Goal: Obtain resource: Download file/media

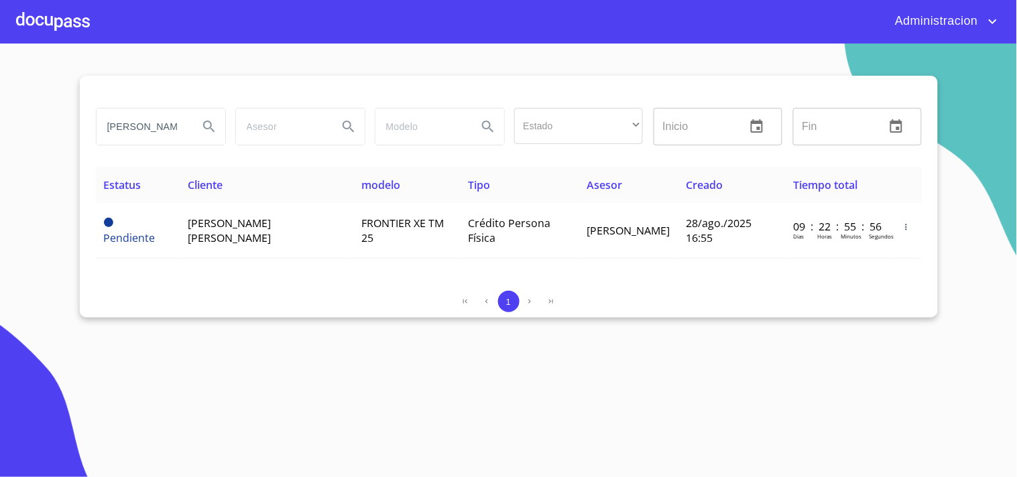
scroll to position [0, 5]
drag, startPoint x: 0, startPoint y: 0, endPoint x: 434, endPoint y: 146, distance: 458.2
click at [430, 149] on div "[PERSON_NAME] Estado ​ ​ Inicio ​ Fin ​" at bounding box center [508, 127] width 836 height 48
type input "[PERSON_NAME]"
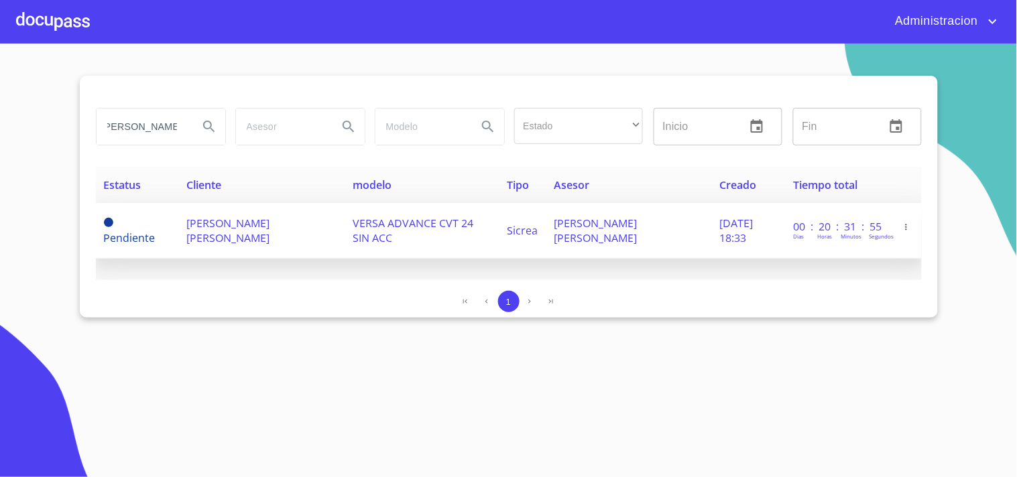
scroll to position [0, 0]
click at [363, 224] on td "VERSA ADVANCE CVT 24 SIN ACC" at bounding box center [421, 231] width 154 height 56
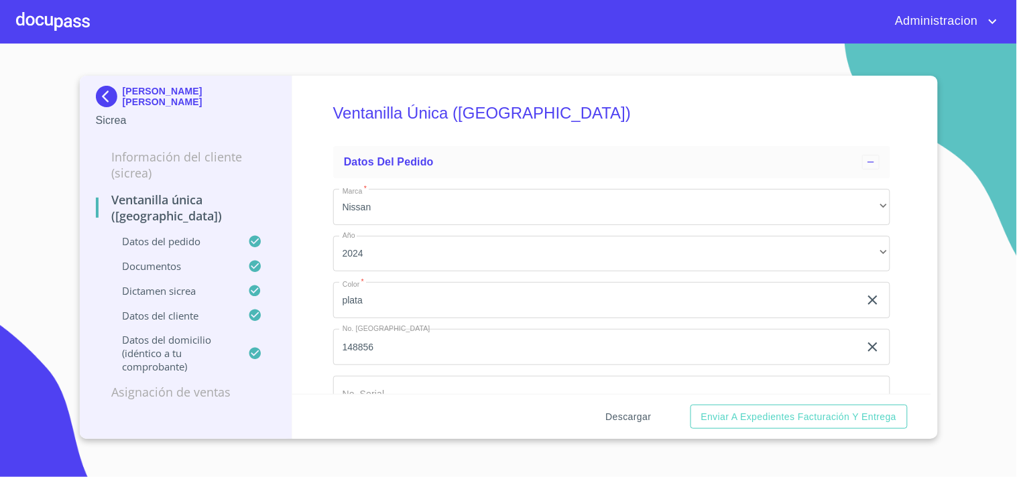
click at [637, 417] on span "Descargar" at bounding box center [629, 417] width 46 height 17
click at [118, 92] on img at bounding box center [109, 96] width 27 height 21
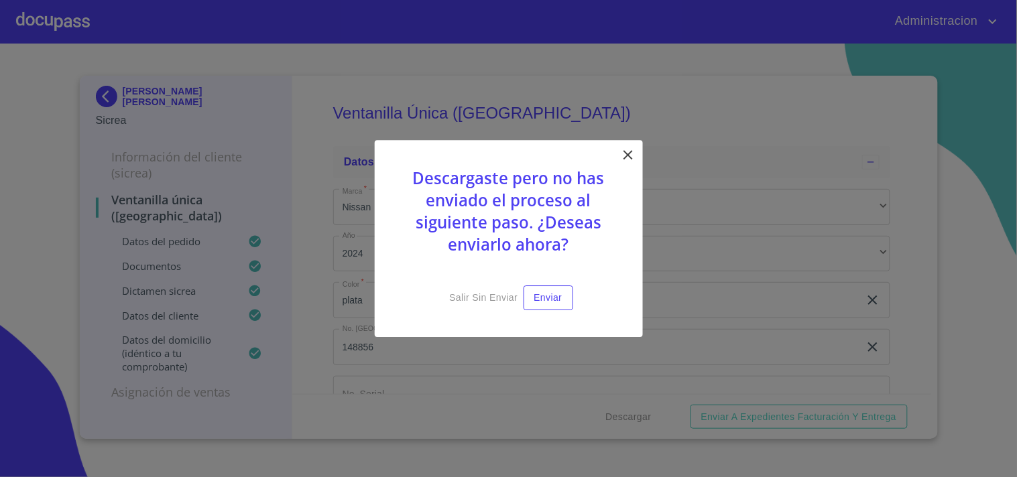
click at [628, 150] on icon at bounding box center [628, 155] width 16 height 16
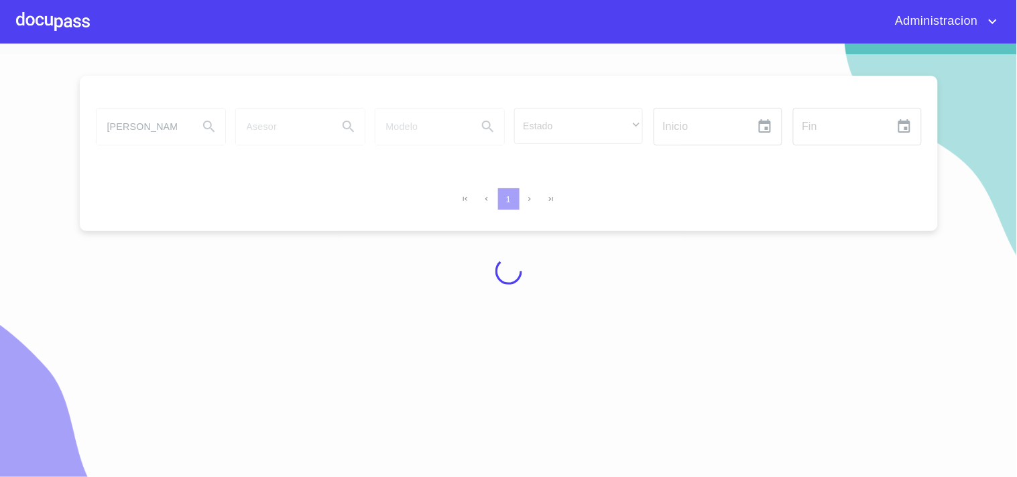
click at [176, 125] on div at bounding box center [508, 271] width 1017 height 434
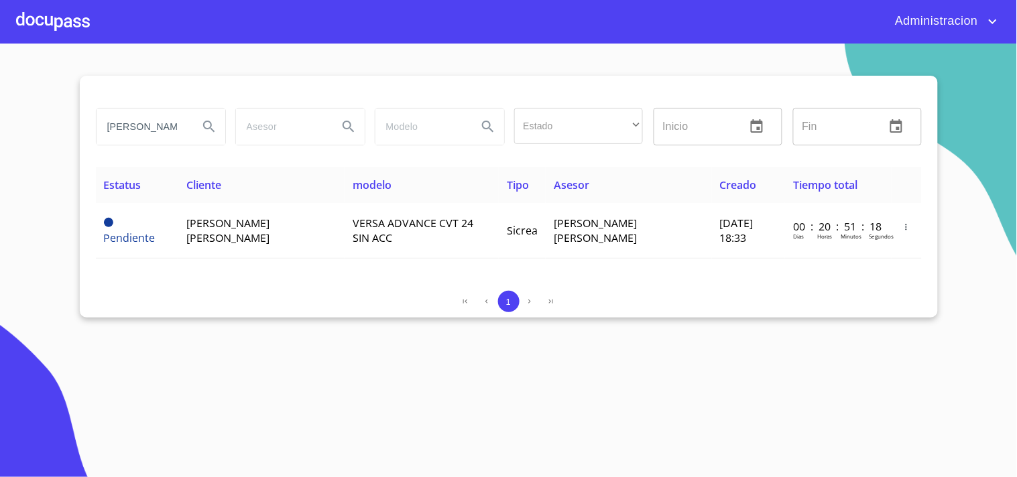
drag, startPoint x: 223, startPoint y: 128, endPoint x: 397, endPoint y: 141, distance: 175.4
click at [392, 139] on div "[PERSON_NAME] Estado ​ ​ Inicio ​ Fin ​" at bounding box center [508, 127] width 836 height 48
type input "[PERSON_NAME]"
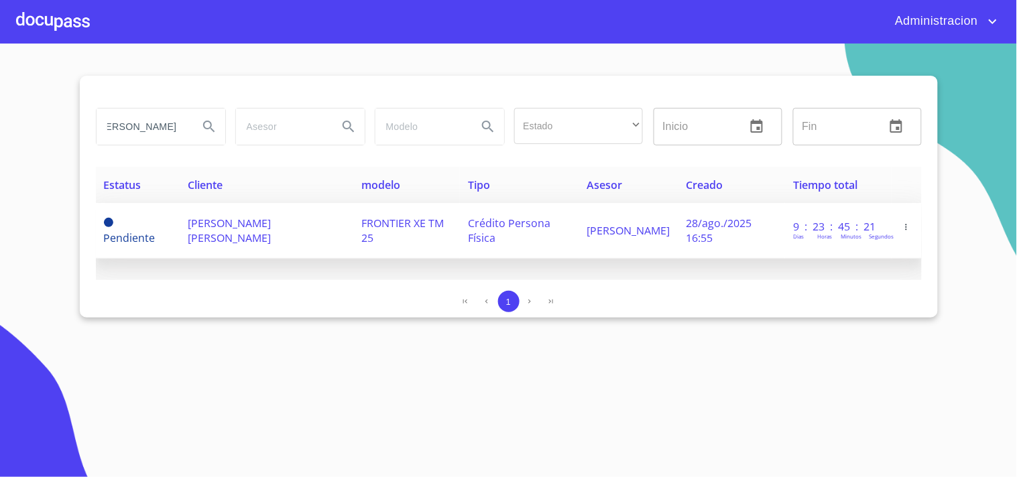
scroll to position [0, 0]
click at [390, 225] on span "FRONTIER XE TM 25" at bounding box center [402, 230] width 82 height 29
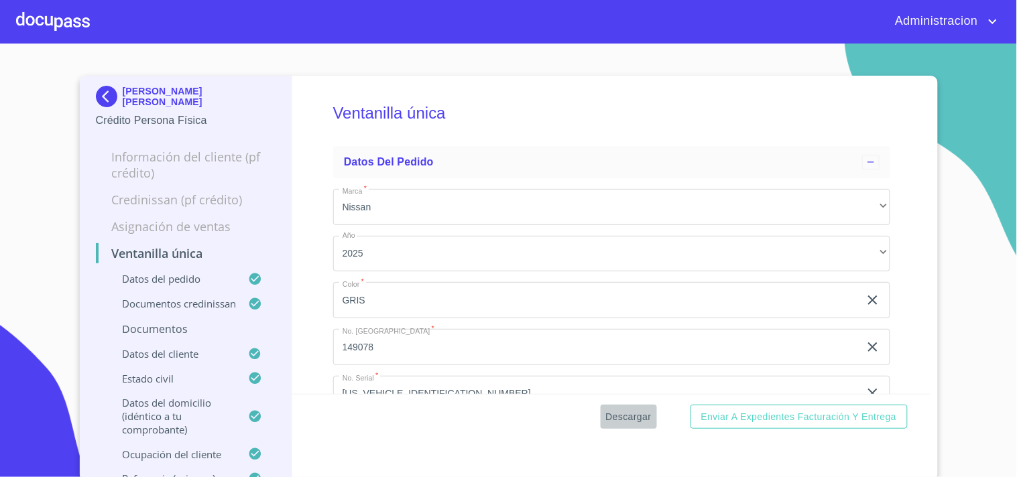
click at [610, 412] on span "Descargar" at bounding box center [629, 417] width 46 height 17
click at [135, 92] on p "[PERSON_NAME] [PERSON_NAME]" at bounding box center [199, 96] width 153 height 21
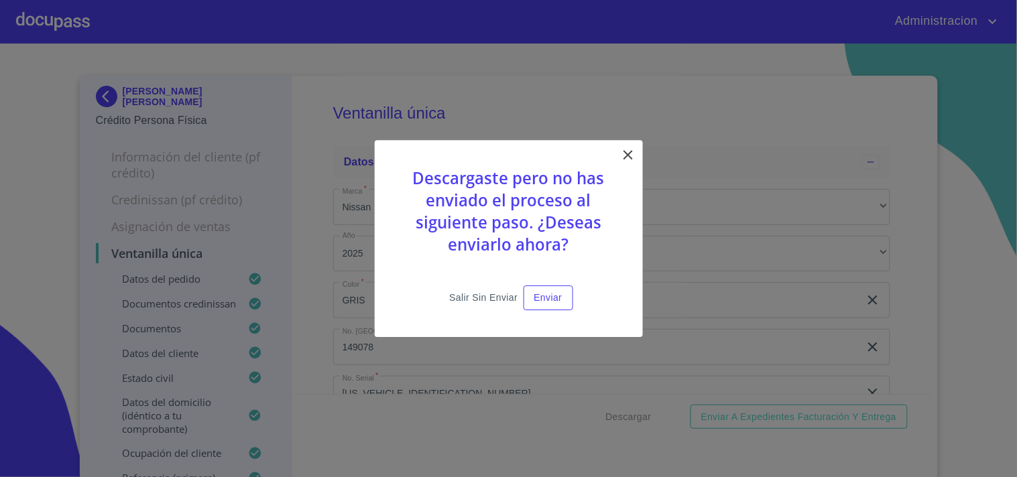
click at [456, 290] on span "Salir sin enviar" at bounding box center [483, 298] width 68 height 17
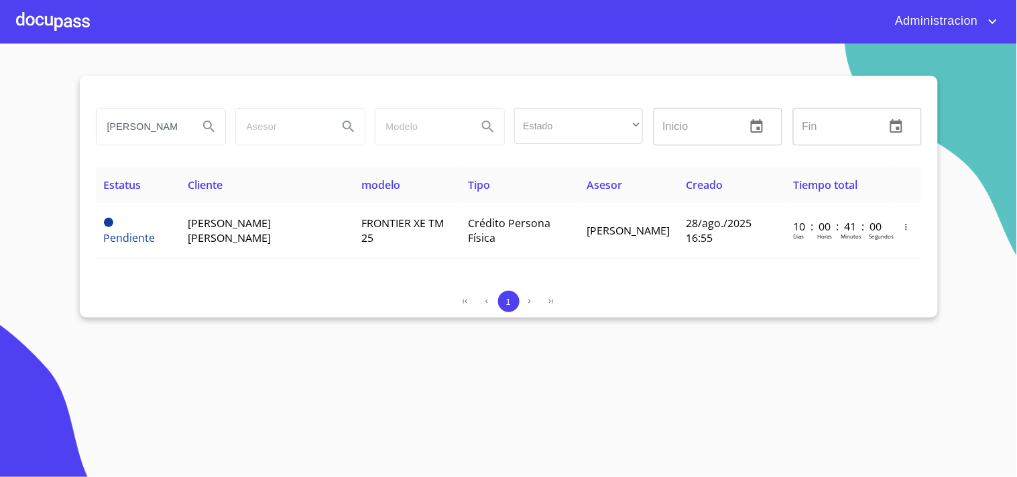
click at [142, 129] on input "[PERSON_NAME]" at bounding box center [142, 127] width 91 height 36
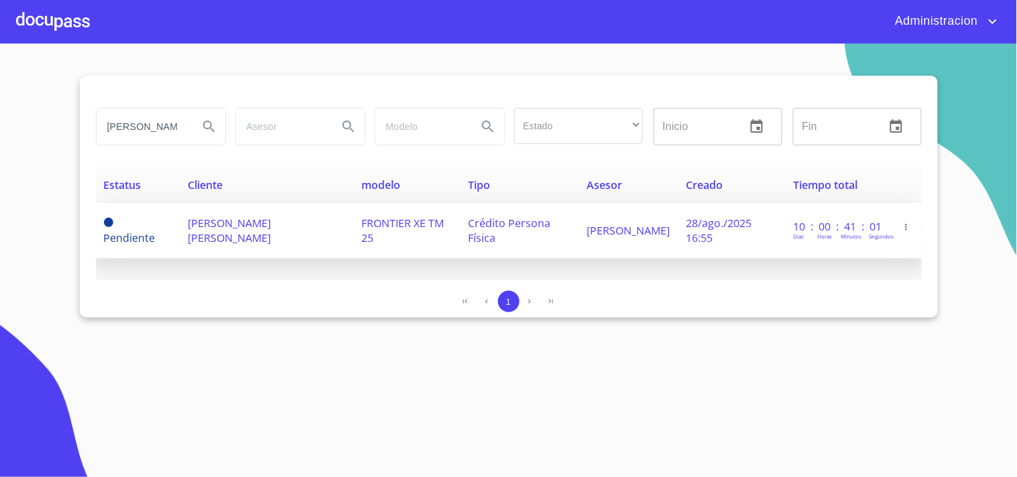
scroll to position [0, 32]
drag, startPoint x: 173, startPoint y: 137, endPoint x: 539, endPoint y: 230, distance: 377.6
click at [517, 186] on div "[PERSON_NAME] Estado ​ ​ Inicio ​ Fin ​ Estatus Cliente modelo Tipo Asesor Crea…" at bounding box center [509, 197] width 858 height 242
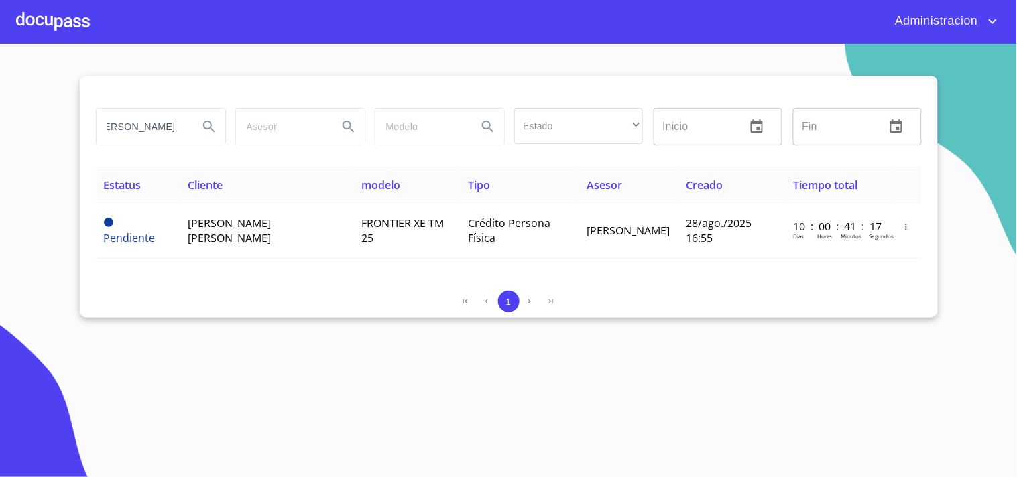
scroll to position [0, 19]
type input "[PERSON_NAME] [PERSON_NAME]"
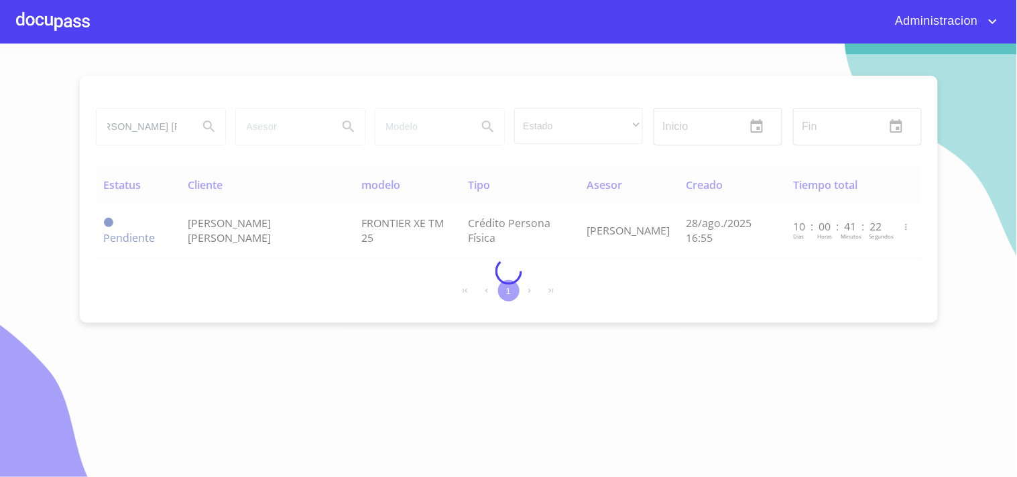
scroll to position [0, 0]
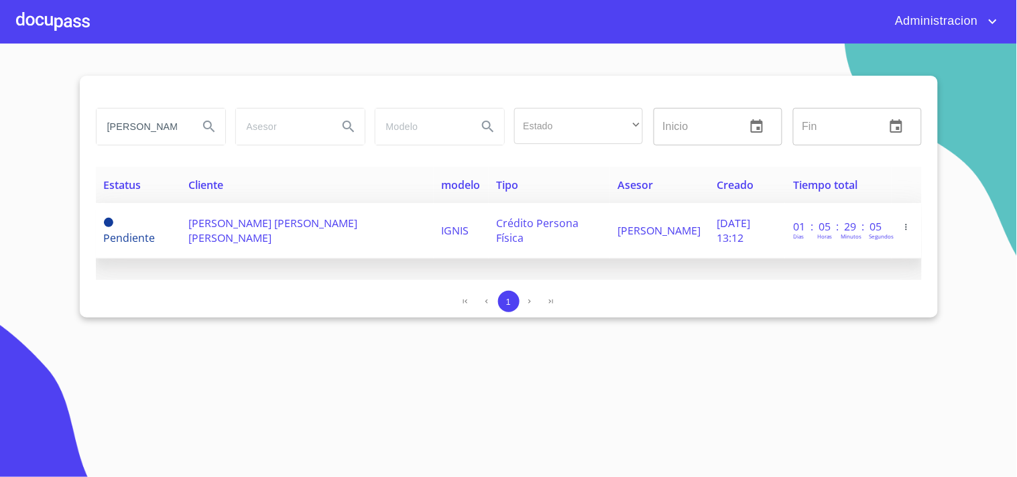
click at [291, 231] on span "[PERSON_NAME] [PERSON_NAME] [PERSON_NAME]" at bounding box center [272, 230] width 169 height 29
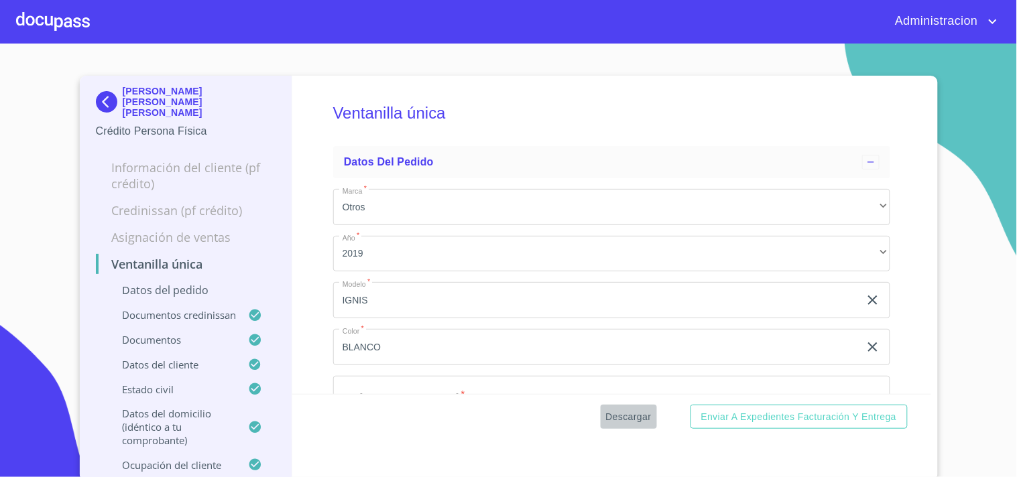
click at [627, 420] on span "Descargar" at bounding box center [629, 417] width 46 height 17
